Goal: Entertainment & Leisure: Consume media (video, audio)

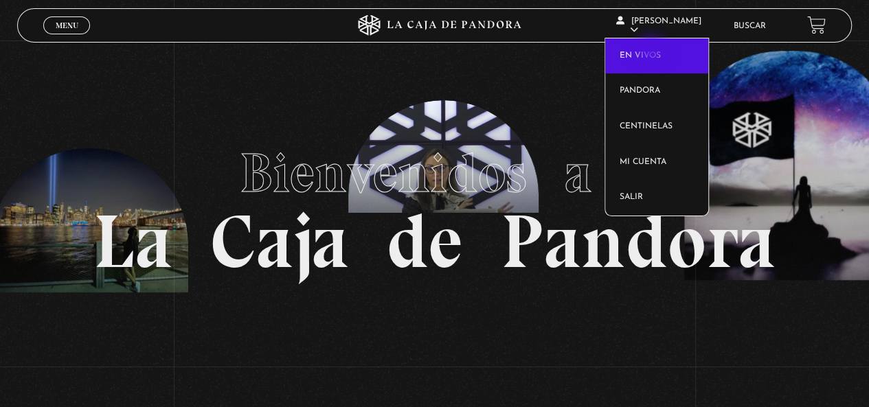
click at [653, 52] on link "En vivos" at bounding box center [656, 56] width 103 height 36
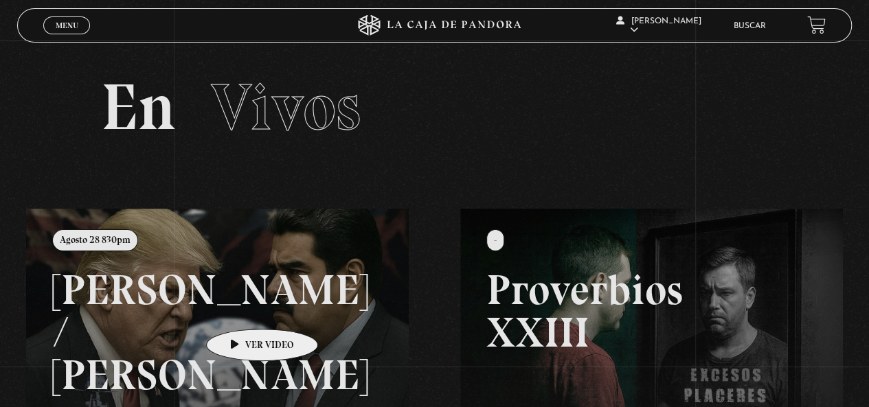
click at [240, 308] on link at bounding box center [460, 412] width 869 height 407
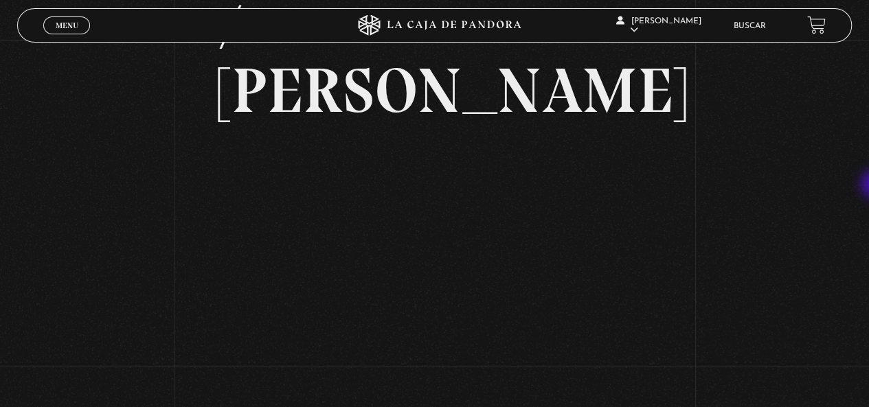
scroll to position [173, 0]
